Goal: Transaction & Acquisition: Purchase product/service

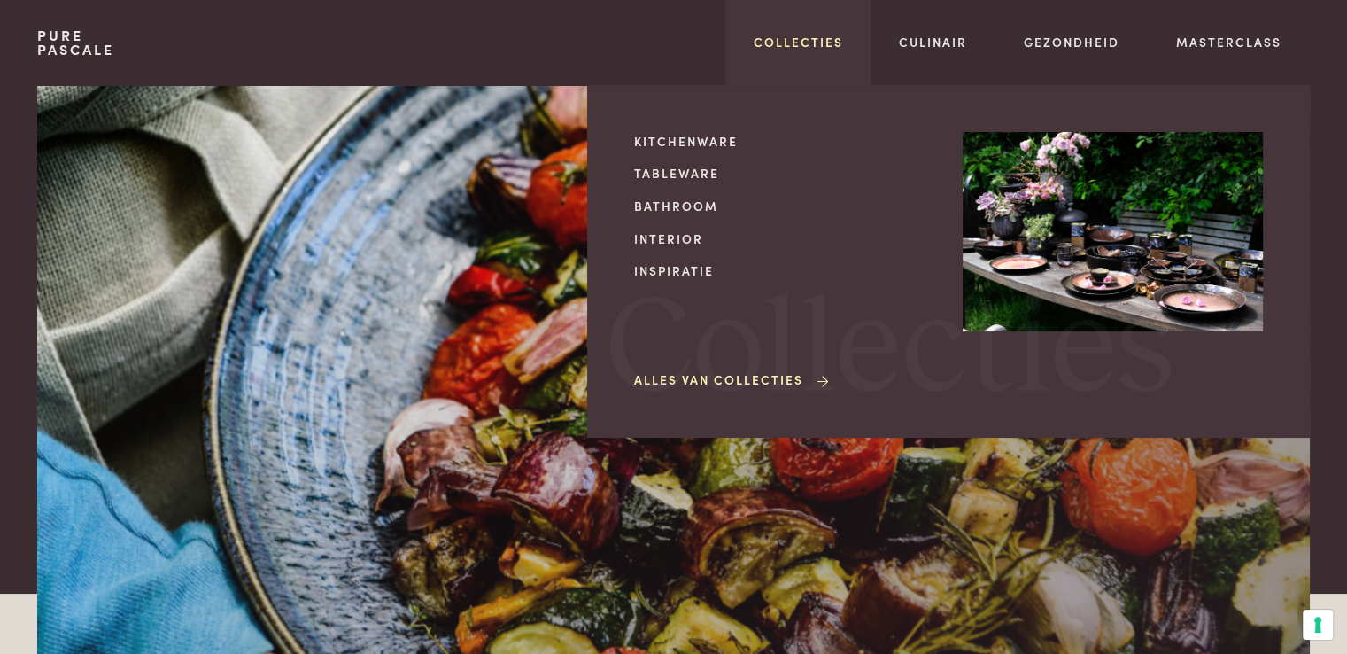
click at [781, 44] on link "Collecties" at bounding box center [798, 42] width 89 height 19
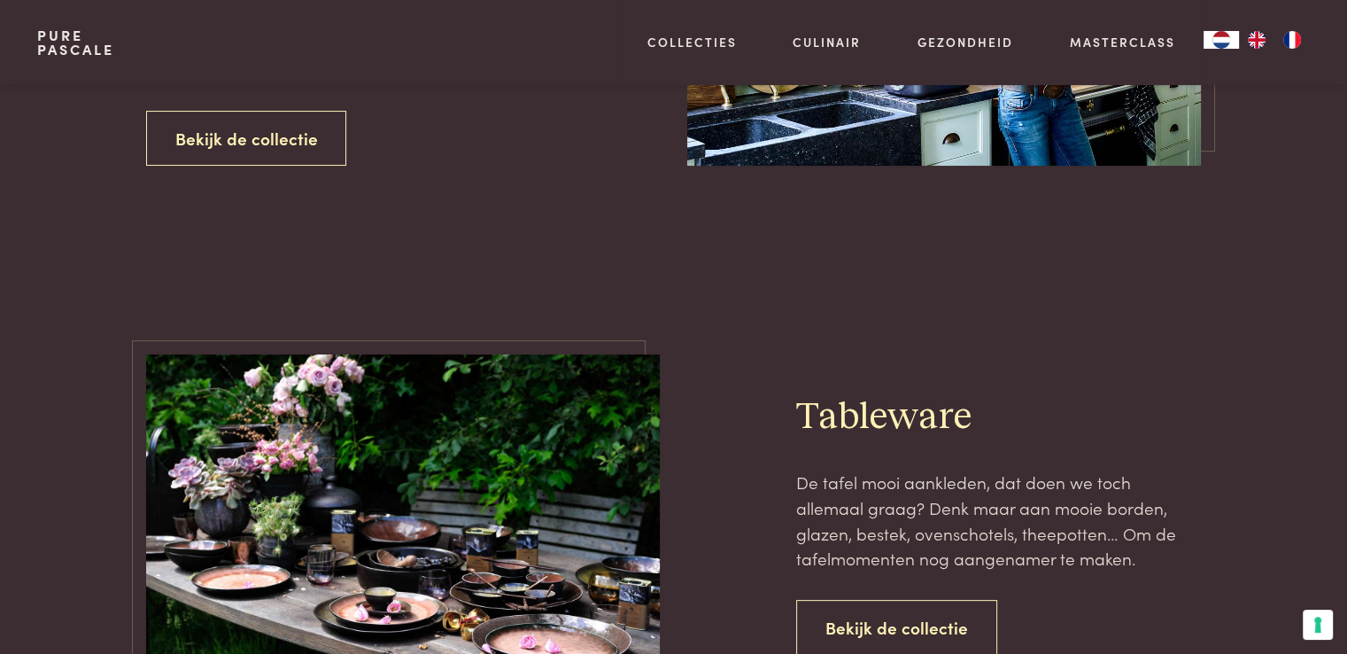
scroll to position [443, 0]
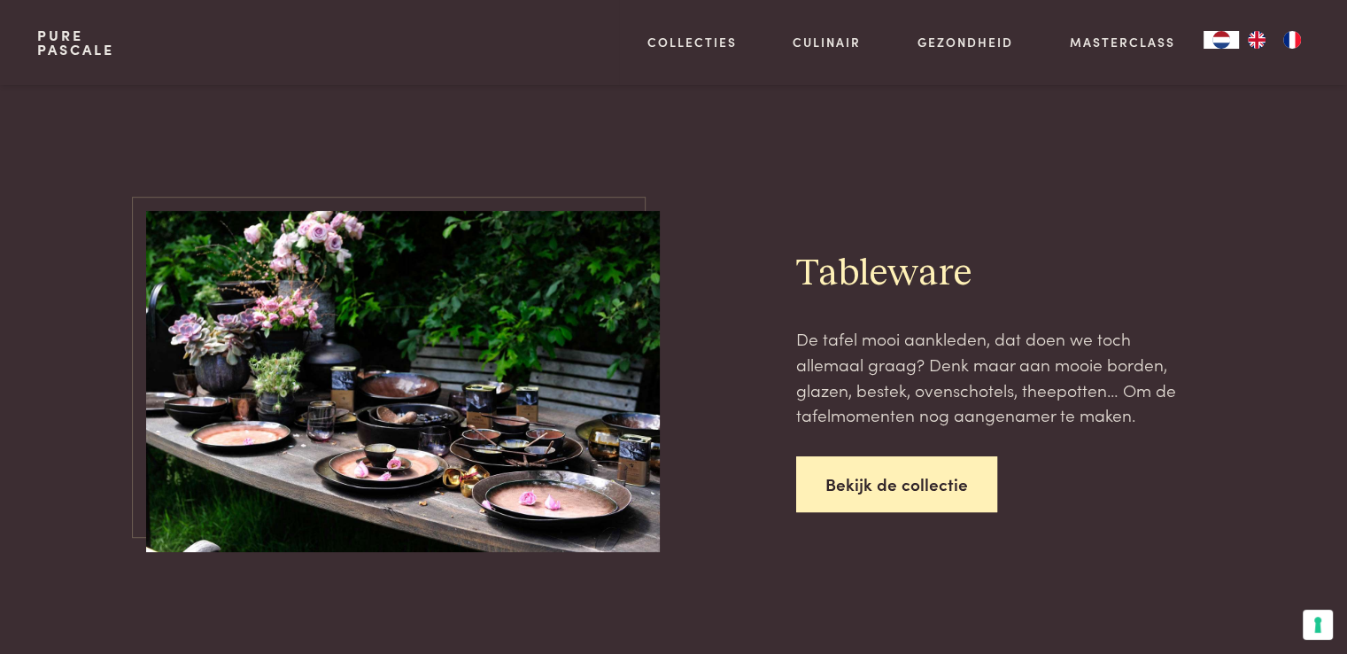
click at [829, 490] on link "Bekijk de collectie" at bounding box center [896, 484] width 201 height 56
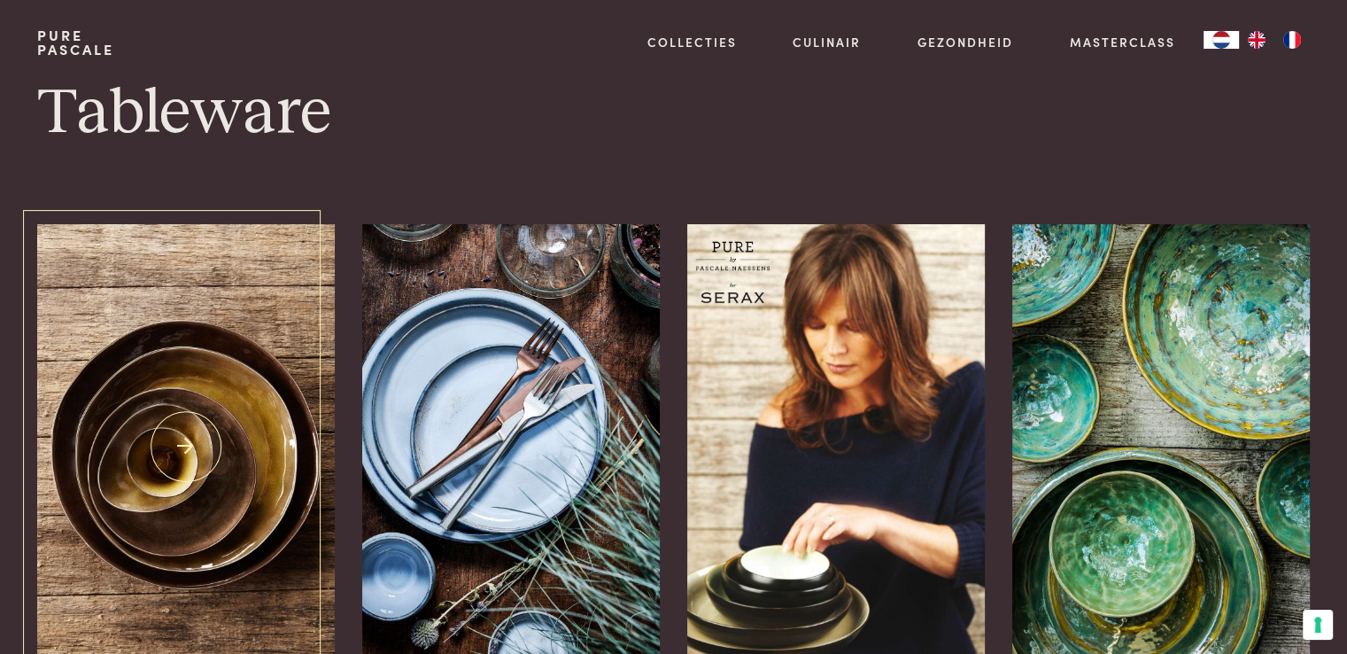
scroll to position [177, 0]
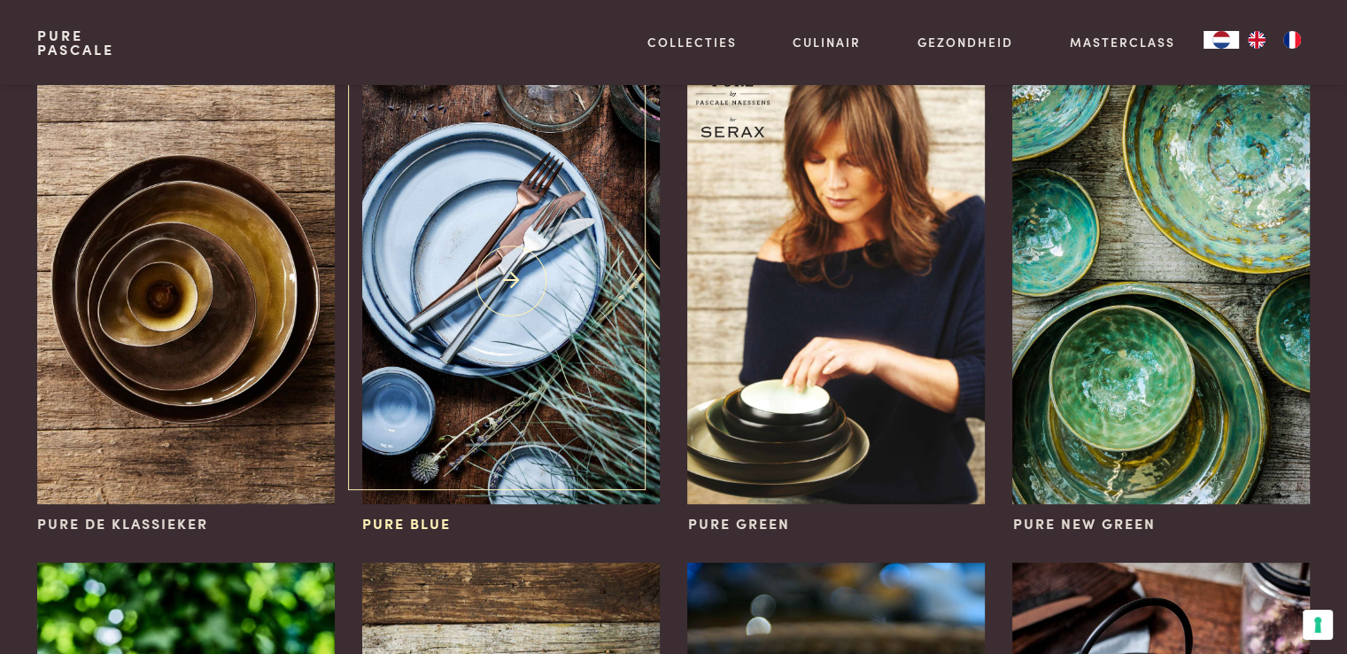
click at [489, 281] on img at bounding box center [510, 281] width 297 height 446
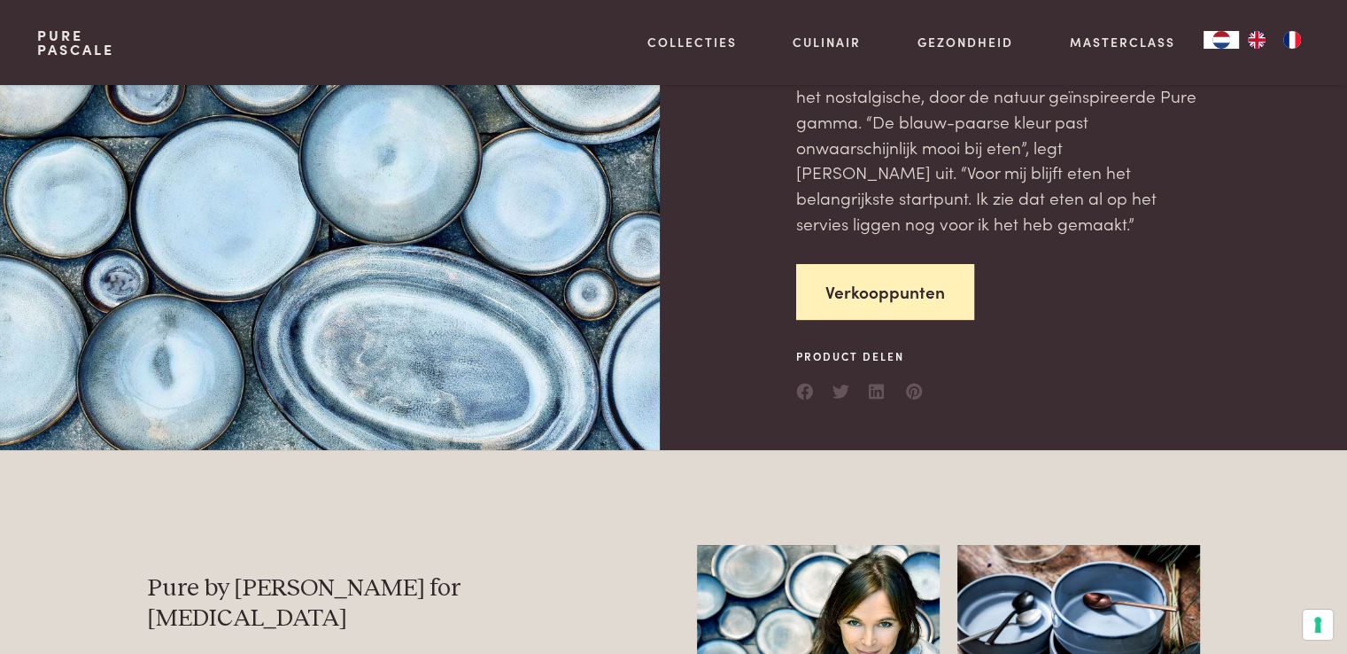
scroll to position [177, 0]
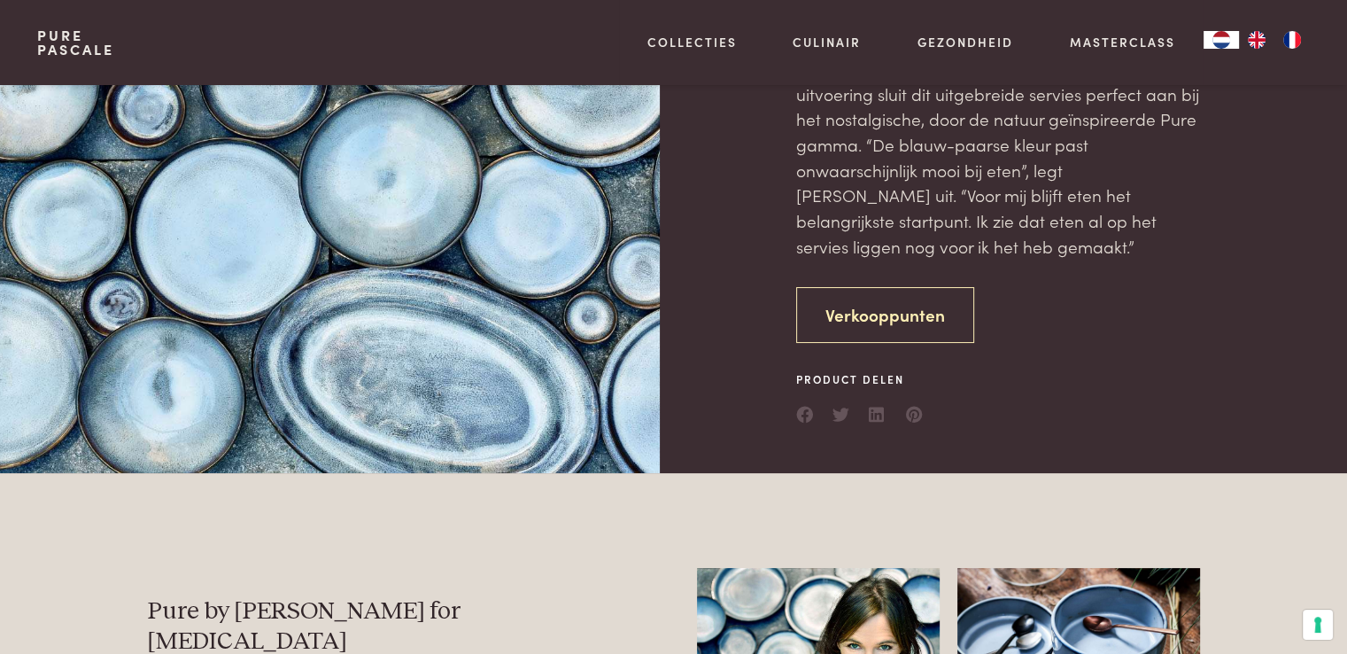
click at [826, 305] on link "Verkooppunten" at bounding box center [885, 315] width 178 height 56
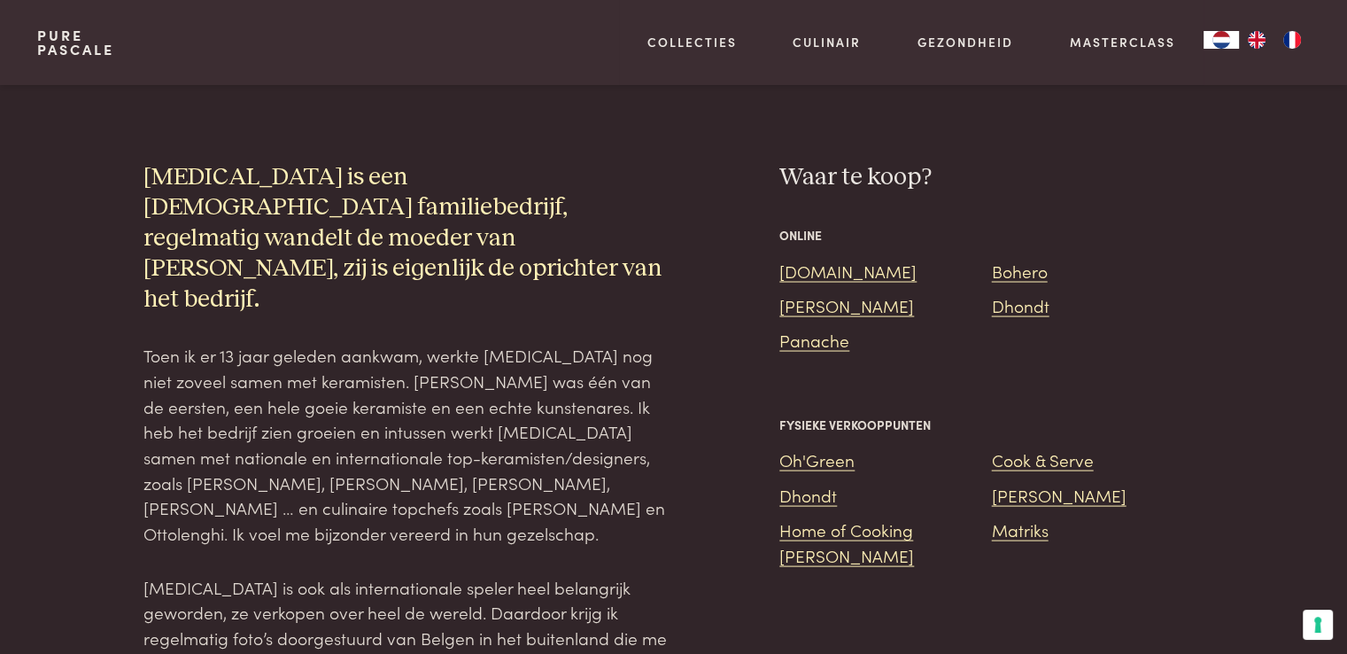
scroll to position [3370, 0]
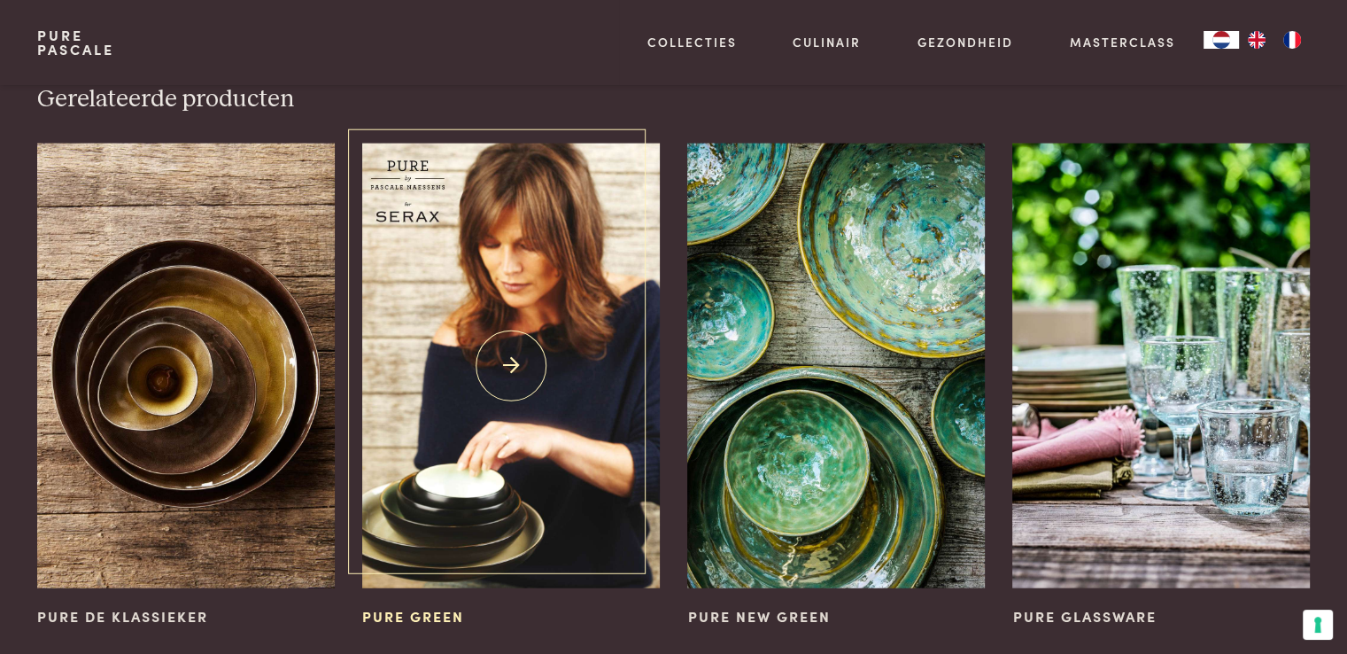
scroll to position [4256, 0]
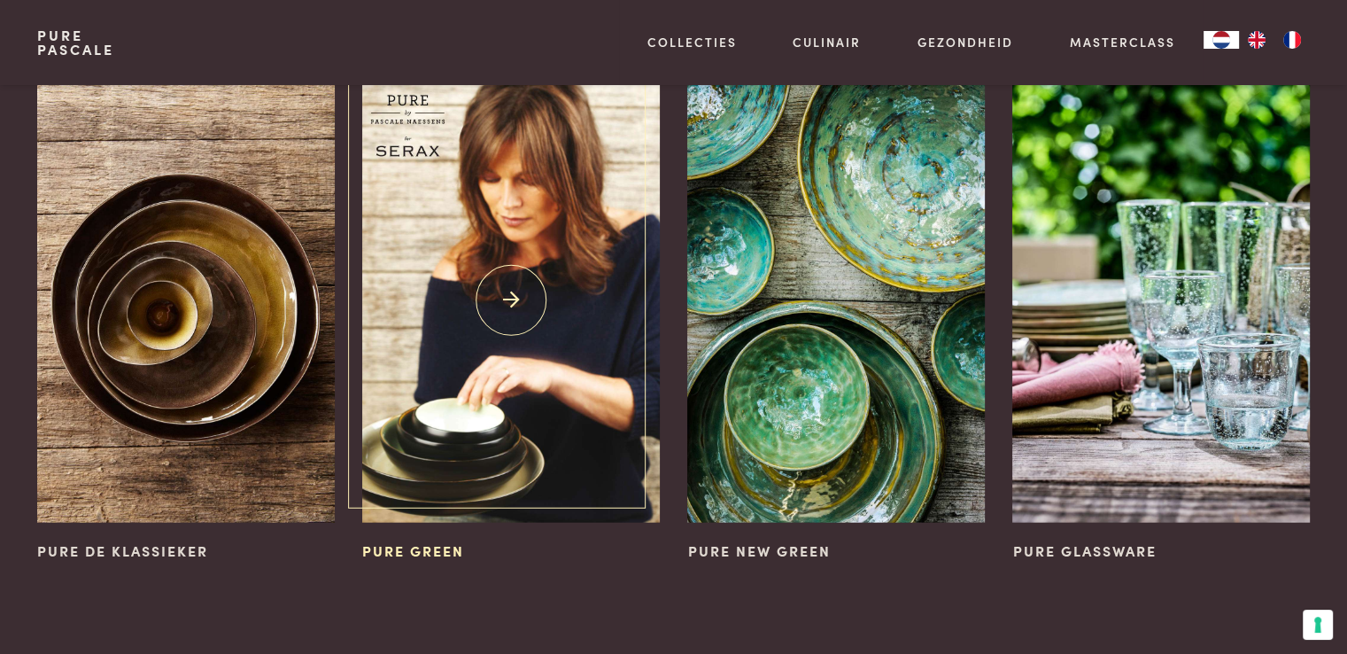
click at [500, 160] on img at bounding box center [510, 301] width 297 height 446
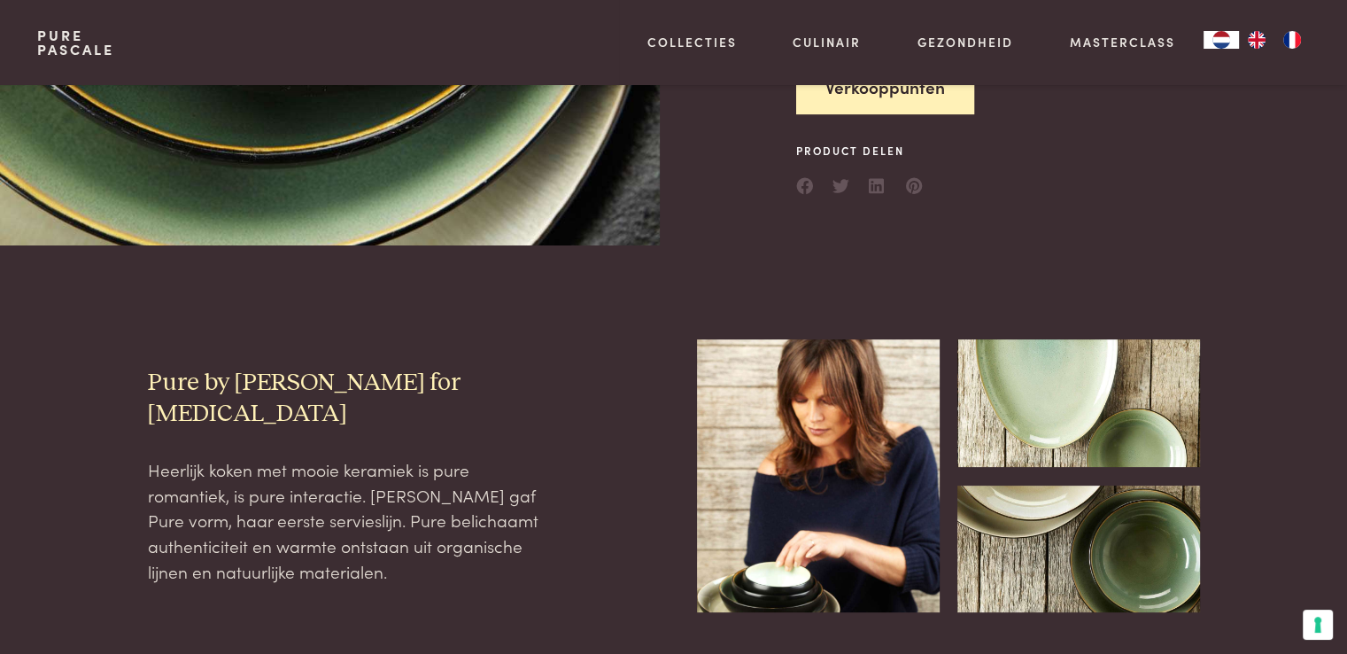
scroll to position [531, 0]
